Goal: Find specific page/section: Find specific page/section

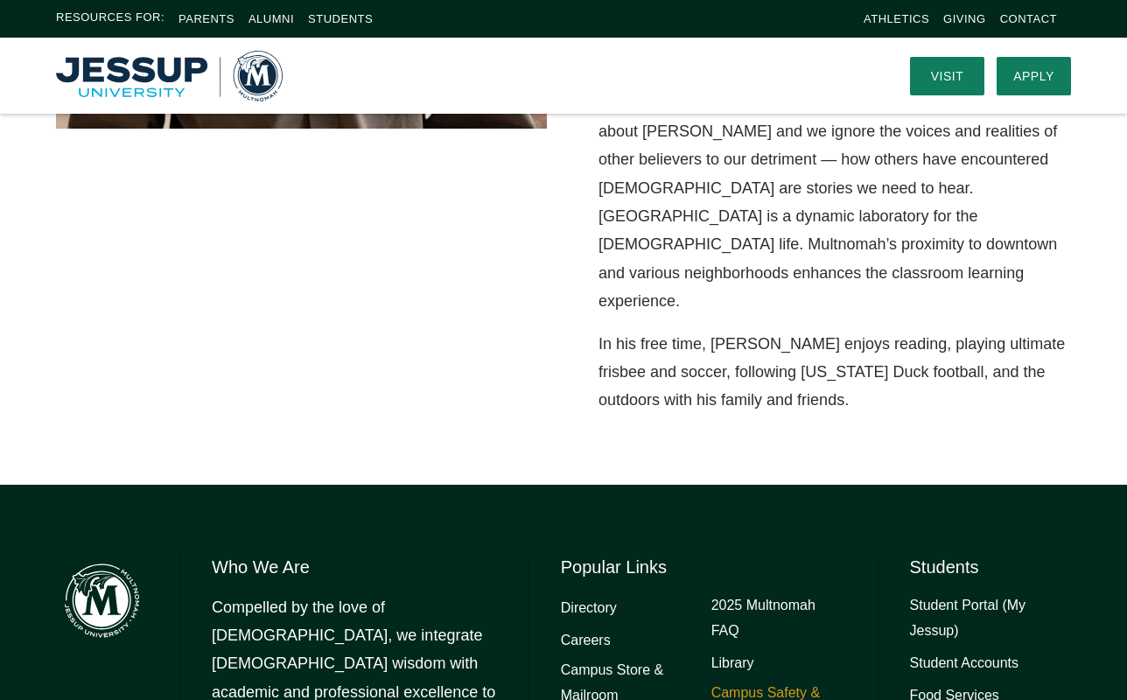
scroll to position [1019, 0]
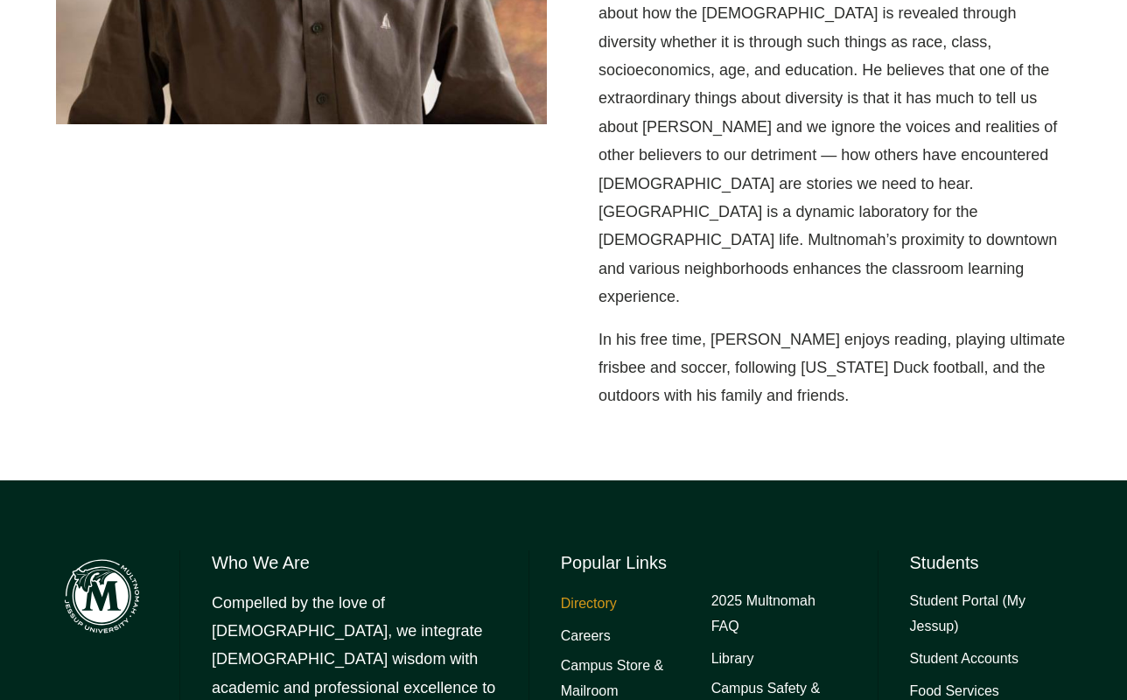
click at [604, 591] on link "Directory" at bounding box center [589, 603] width 56 height 25
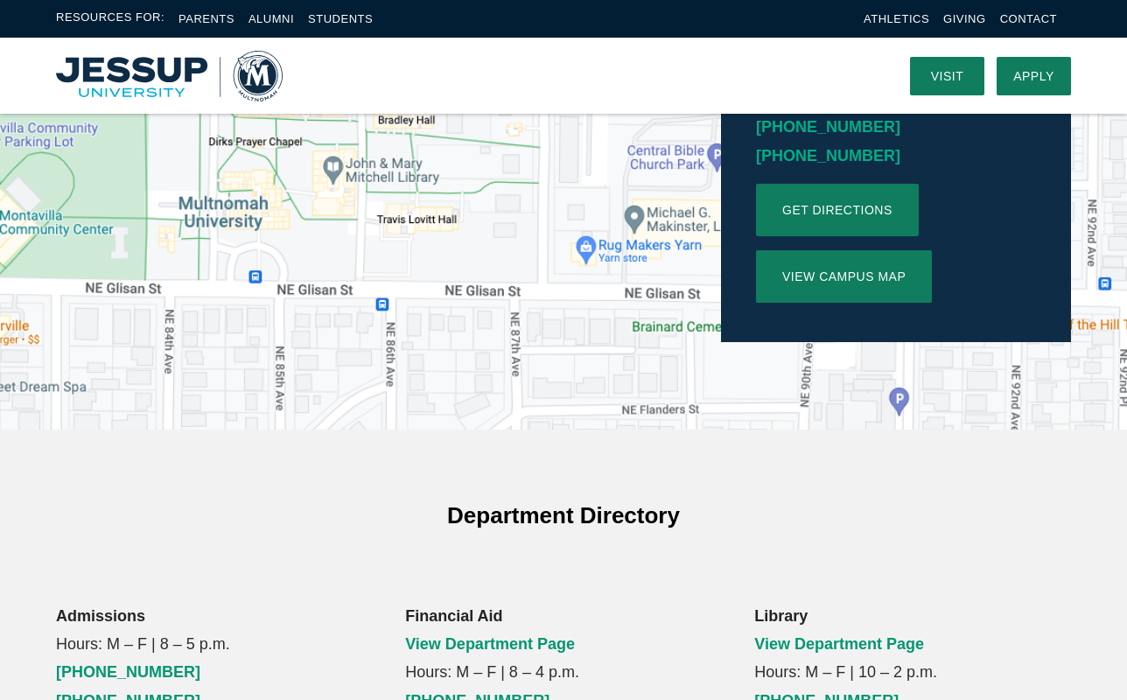
scroll to position [2188, 0]
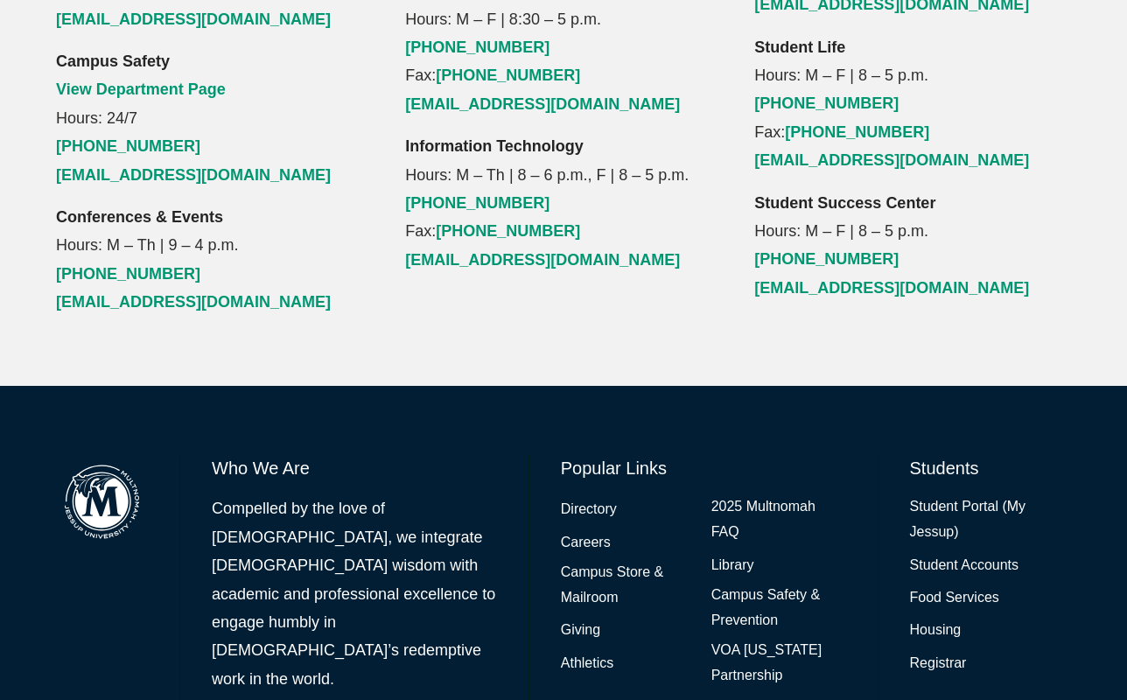
click at [86, 456] on img at bounding box center [102, 502] width 92 height 92
